Goal: Task Accomplishment & Management: Manage account settings

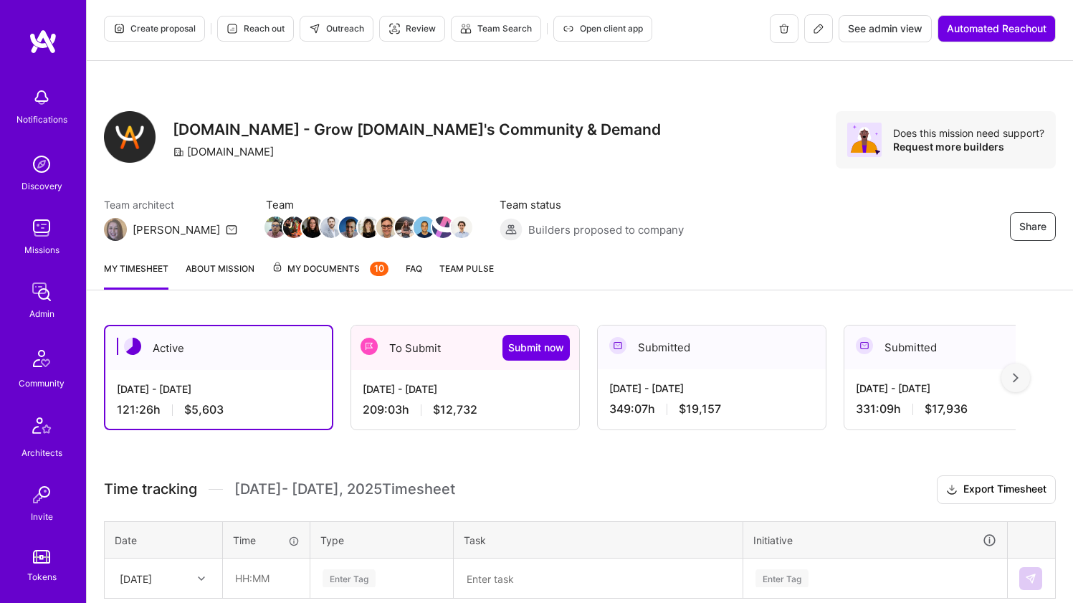
scroll to position [106, 0]
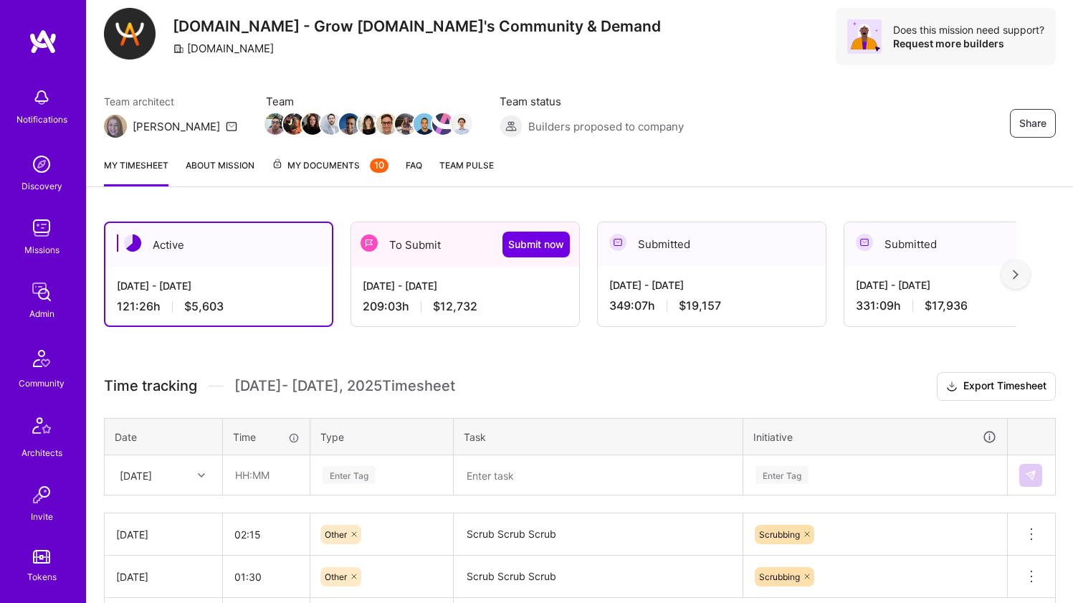
click at [277, 241] on div "Active" at bounding box center [218, 245] width 226 height 44
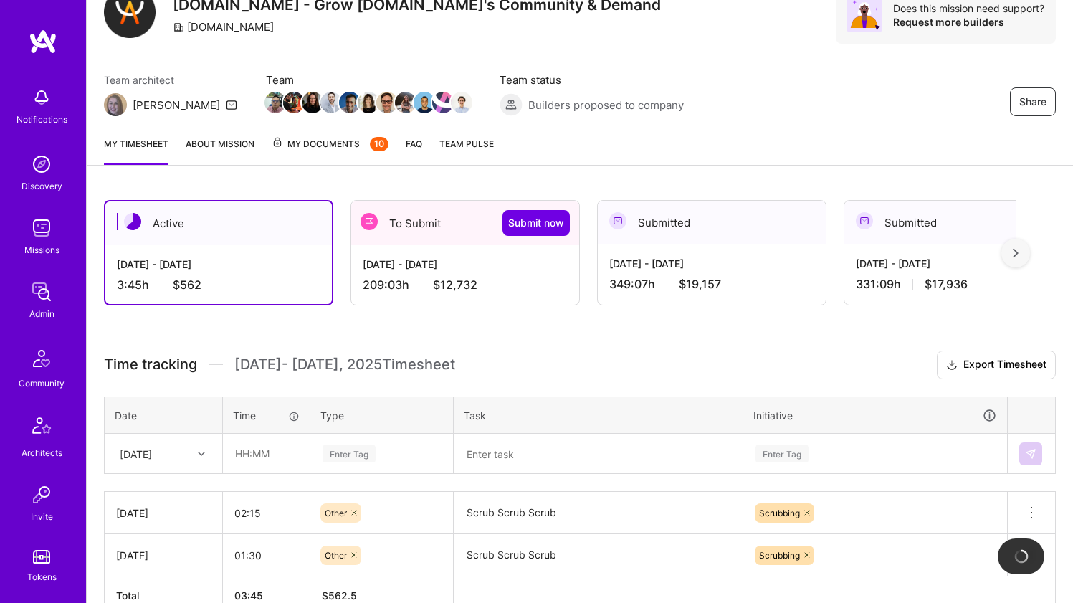
scroll to position [210, 0]
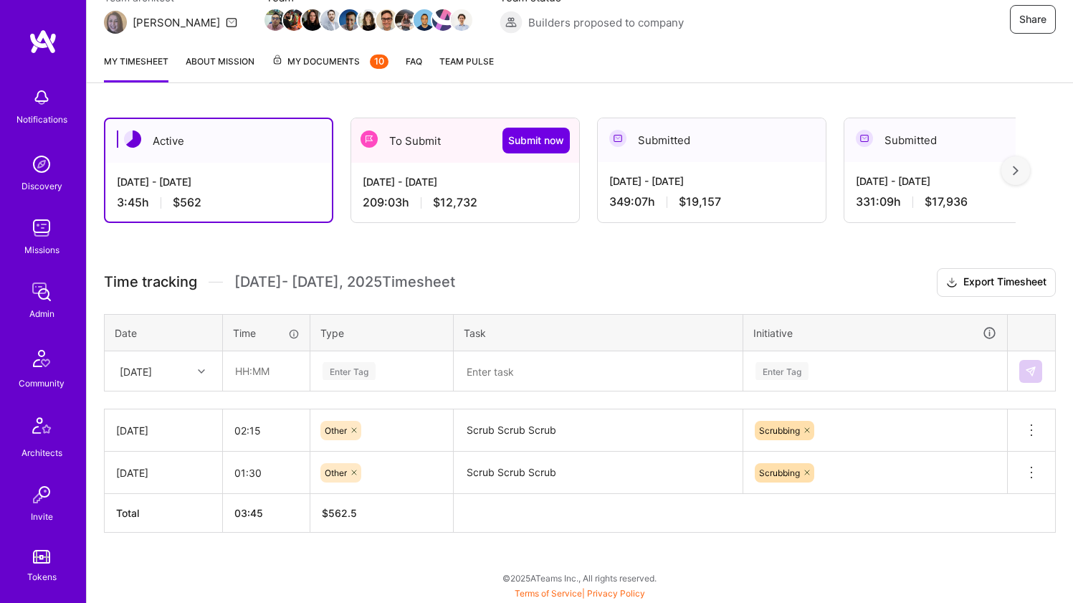
click at [152, 365] on div "[DATE]" at bounding box center [136, 370] width 32 height 15
click at [150, 545] on div "[DATE]" at bounding box center [163, 544] width 116 height 27
click at [254, 376] on input "text" at bounding box center [266, 371] width 85 height 38
type input "01:45"
type input "ם"
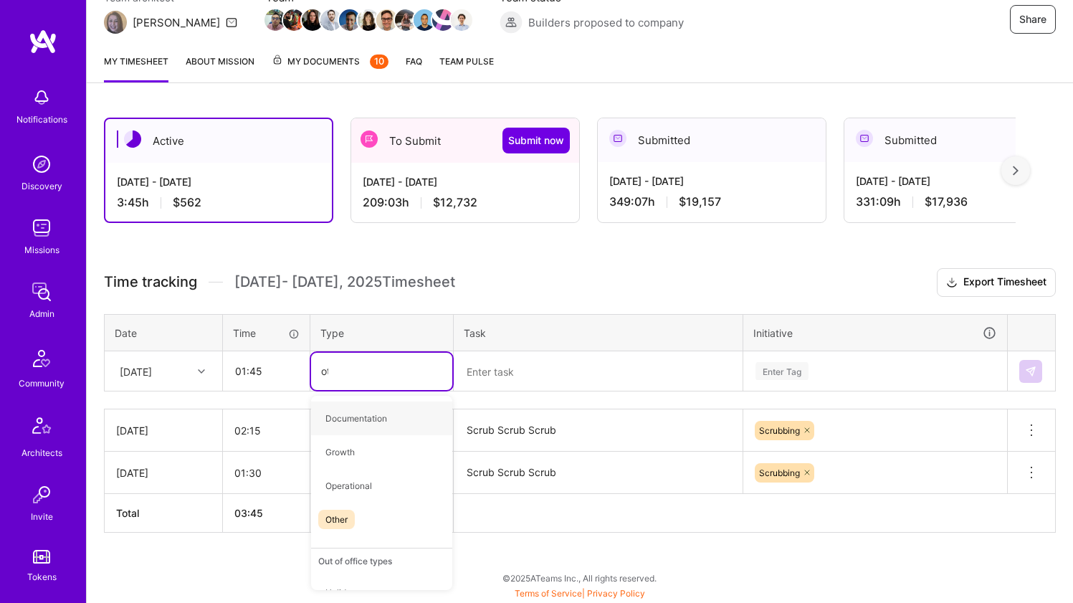
type input "oth"
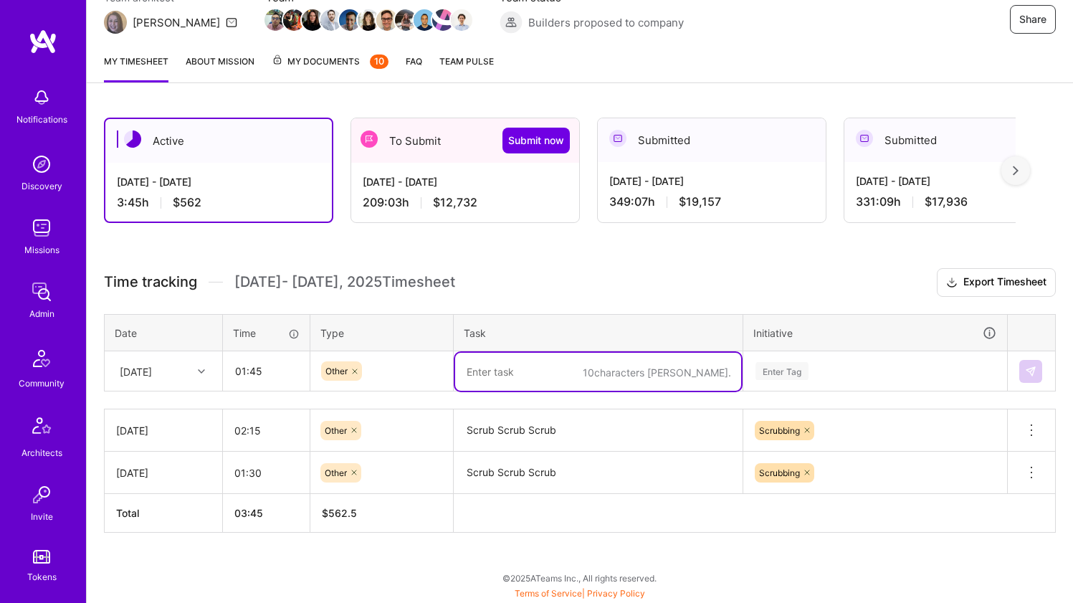
paste textarea "Scrub Scrub Scrub"
type textarea "Scrub Scrub Scrub"
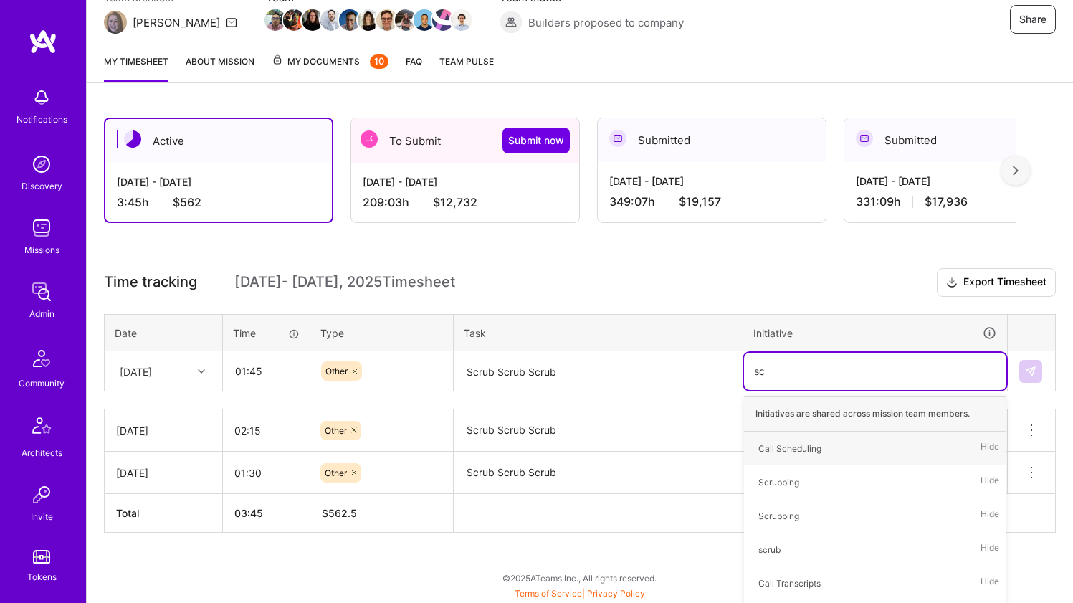
type input "scrub"
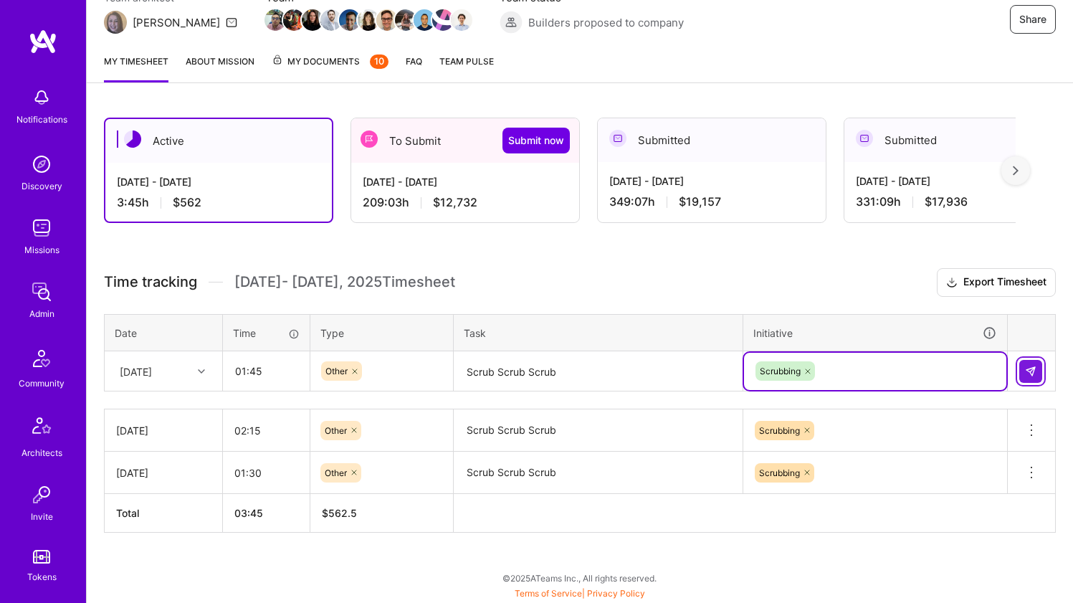
click at [1026, 375] on img at bounding box center [1030, 370] width 11 height 11
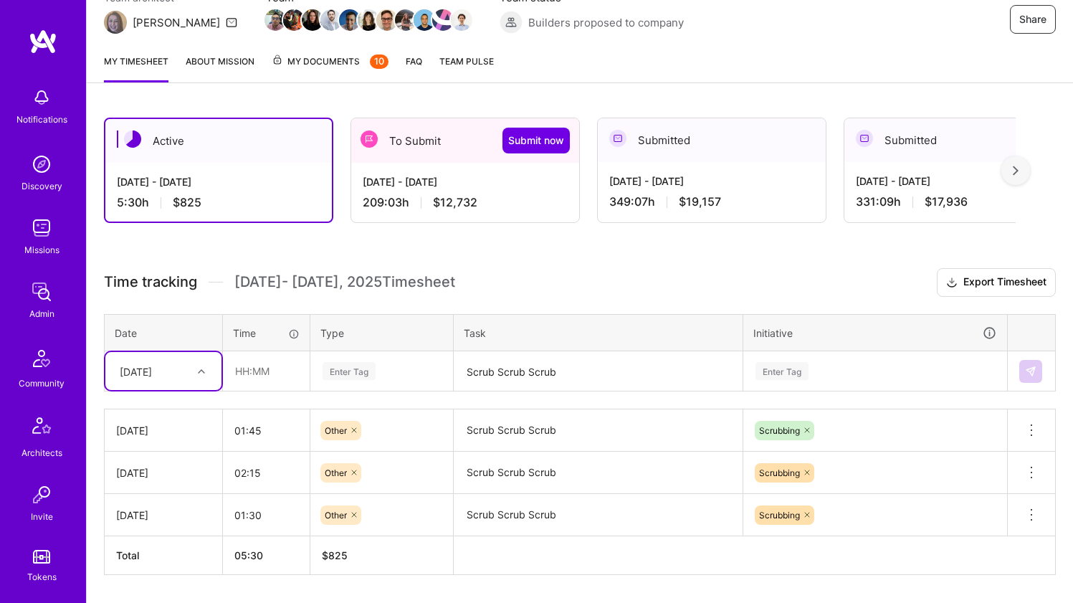
click at [460, 190] on div "[DATE] - [DATE] 209:03 h $12,732" at bounding box center [465, 192] width 228 height 59
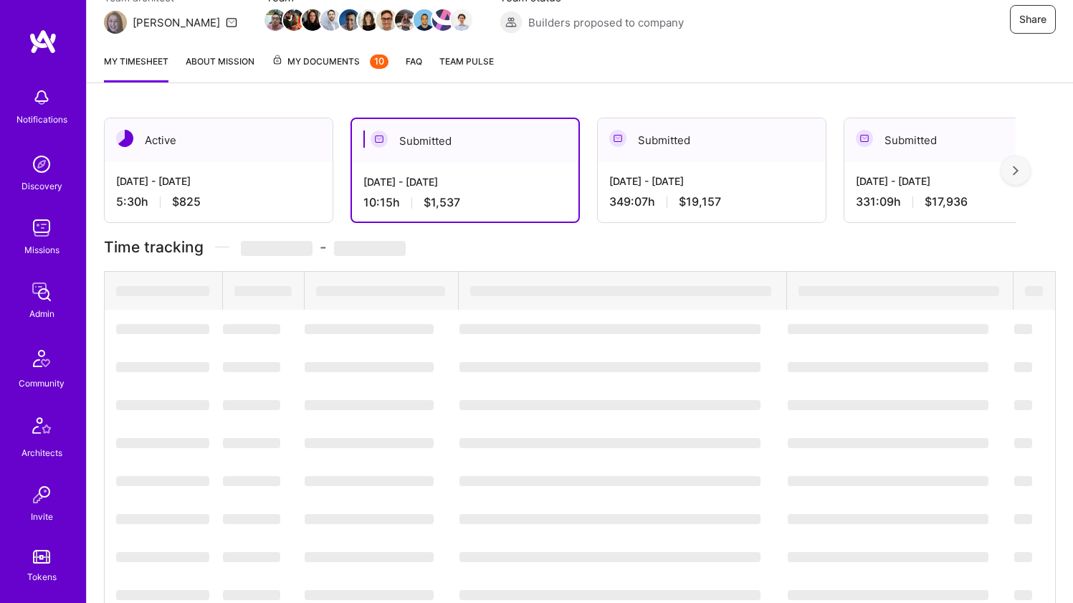
scroll to position [124, 0]
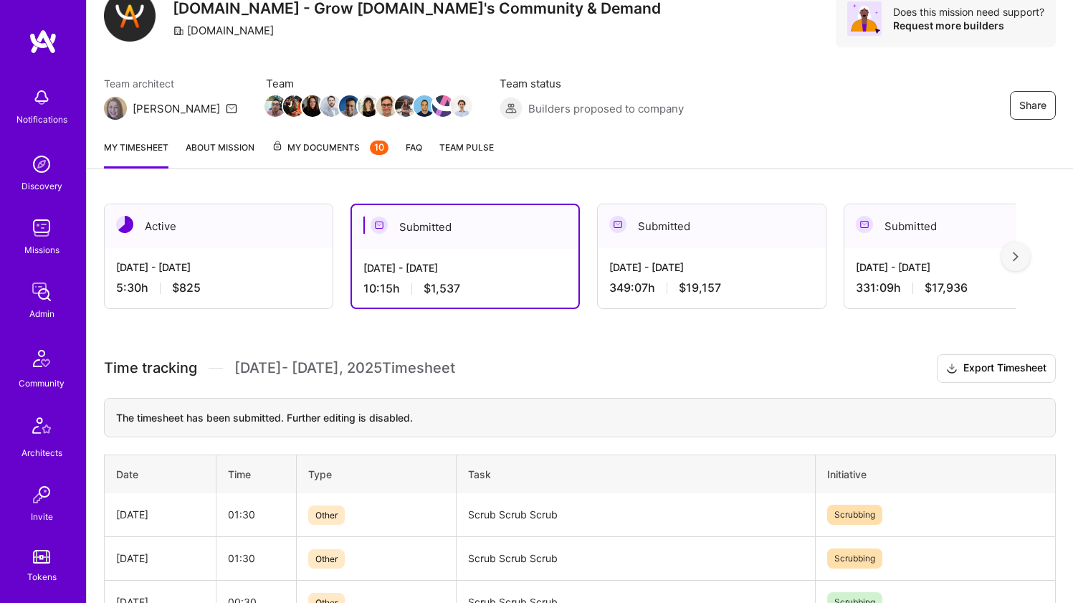
click at [675, 248] on div "[DATE] - [DATE] 349:07 h $19,157" at bounding box center [712, 277] width 228 height 59
